Goal: Information Seeking & Learning: Understand process/instructions

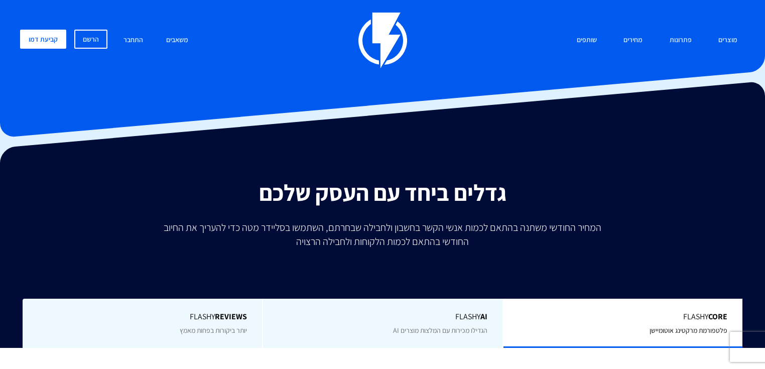
click at [644, 42] on link "מחירים" at bounding box center [633, 41] width 34 height 22
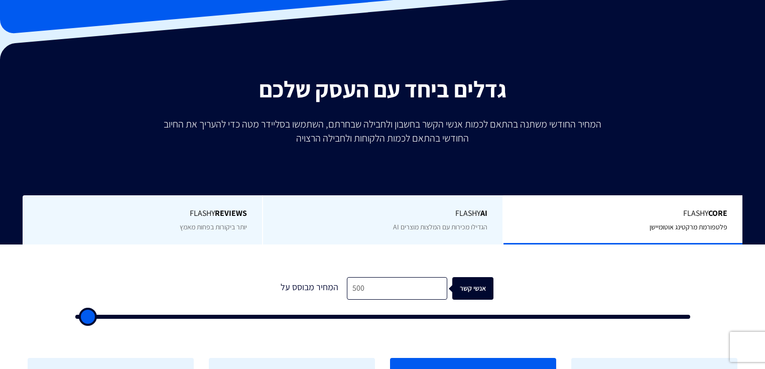
scroll to position [201, 0]
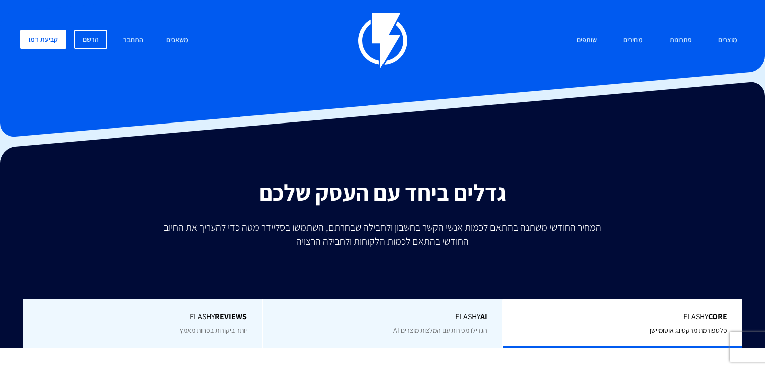
scroll to position [201, 0]
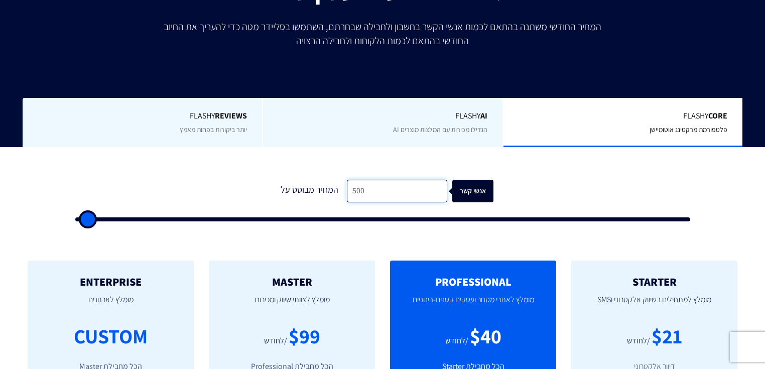
click at [393, 181] on input "500" at bounding box center [397, 191] width 100 height 23
click at [393, 189] on input "500" at bounding box center [397, 191] width 100 height 23
type input "2"
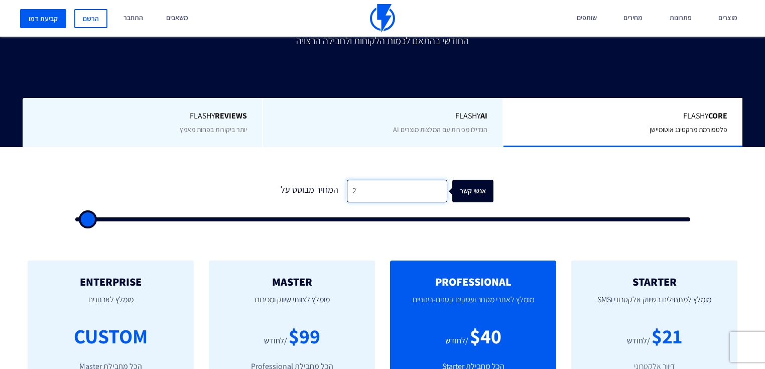
type input "500"
click at [393, 189] on input "2" at bounding box center [397, 191] width 100 height 23
type input "20"
type input "500"
type input "200"
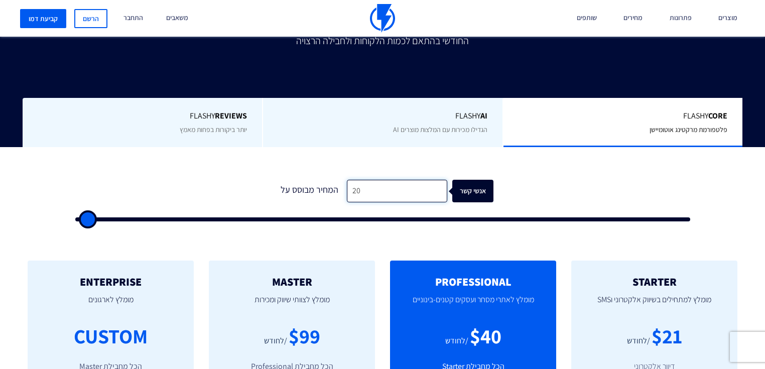
type input "500"
type input "2,000"
type input "2000"
type input "20,000"
type input "20000"
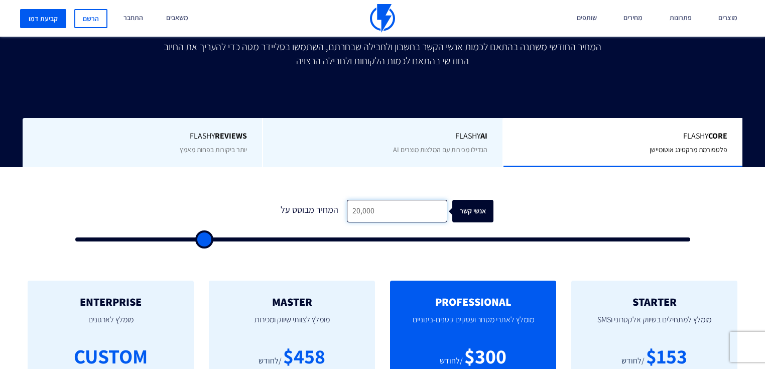
type input "200,000"
type input "100000"
type input "200,000"
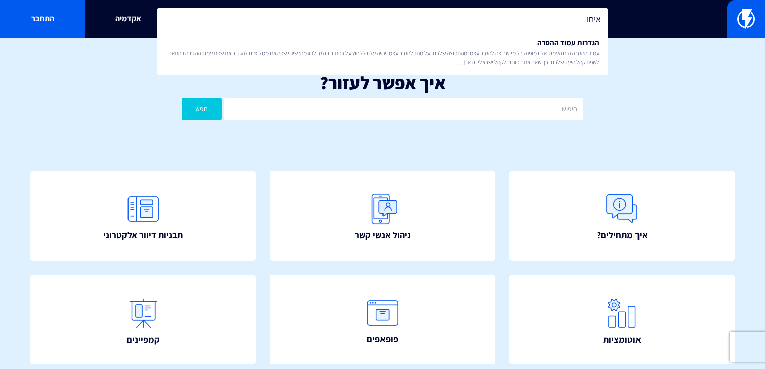
type input "איחוד"
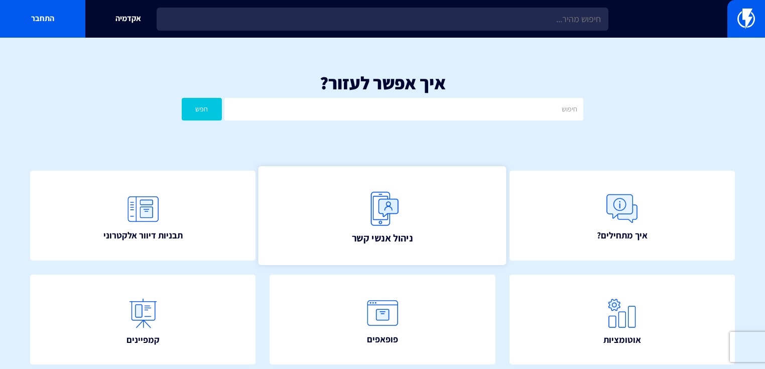
click at [336, 193] on link "ניהול אנשי קשר" at bounding box center [382, 215] width 248 height 99
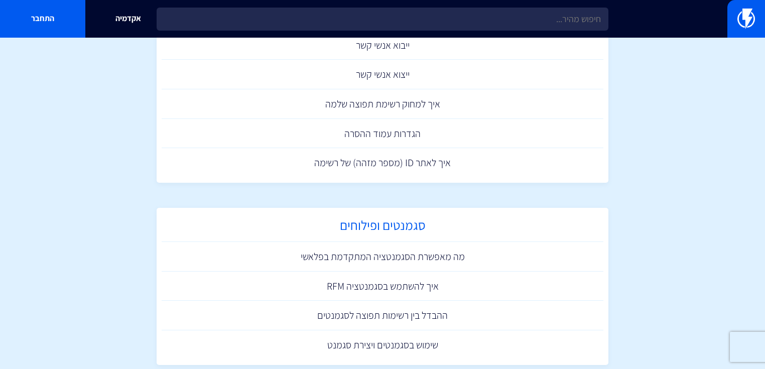
scroll to position [476, 0]
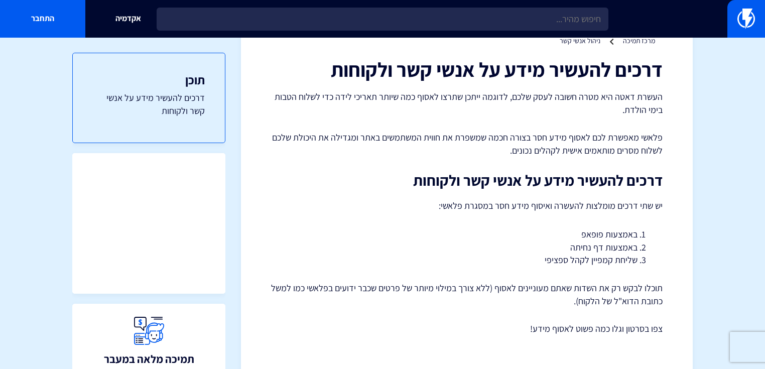
scroll to position [74, 0]
